Goal: Find specific page/section: Find specific page/section

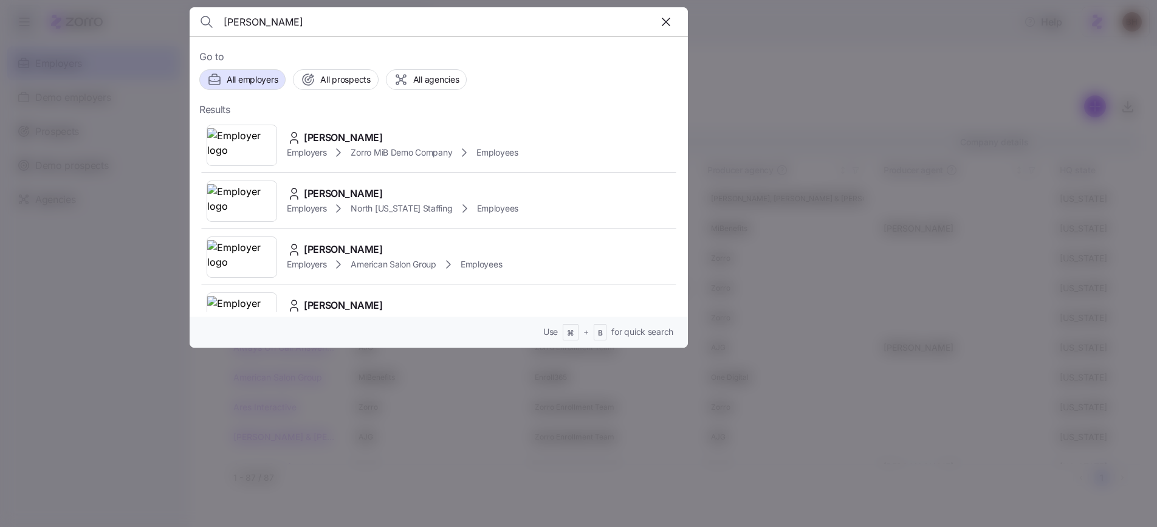
click at [379, 22] on input "[PERSON_NAME]" at bounding box center [379, 21] width 311 height 29
type input "get the picture"
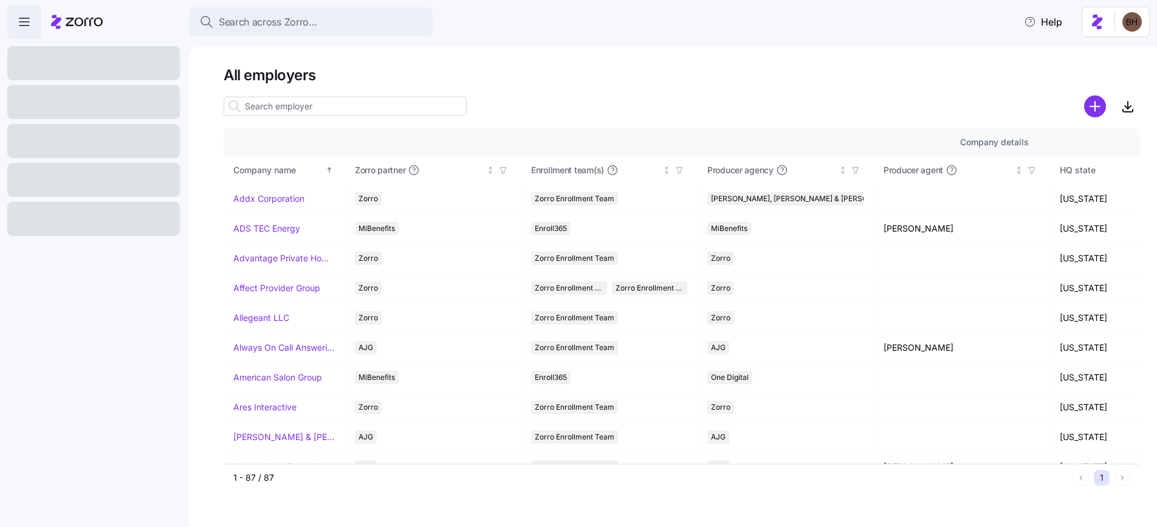
click at [339, 110] on input at bounding box center [345, 106] width 243 height 19
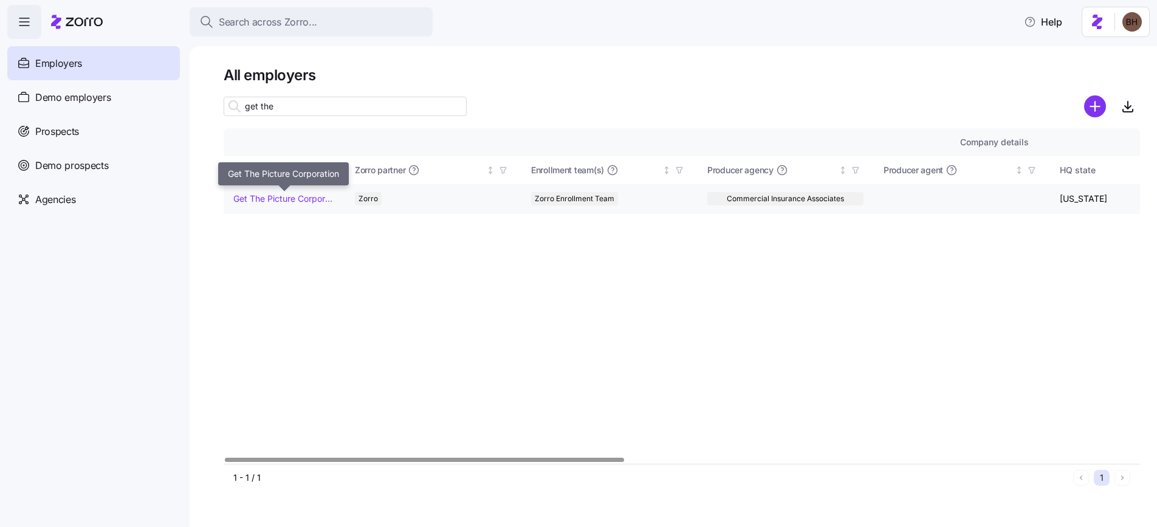
type input "get the"
click at [302, 197] on link "Get The Picture Corporation" at bounding box center [284, 199] width 102 height 12
